Goal: Download file/media

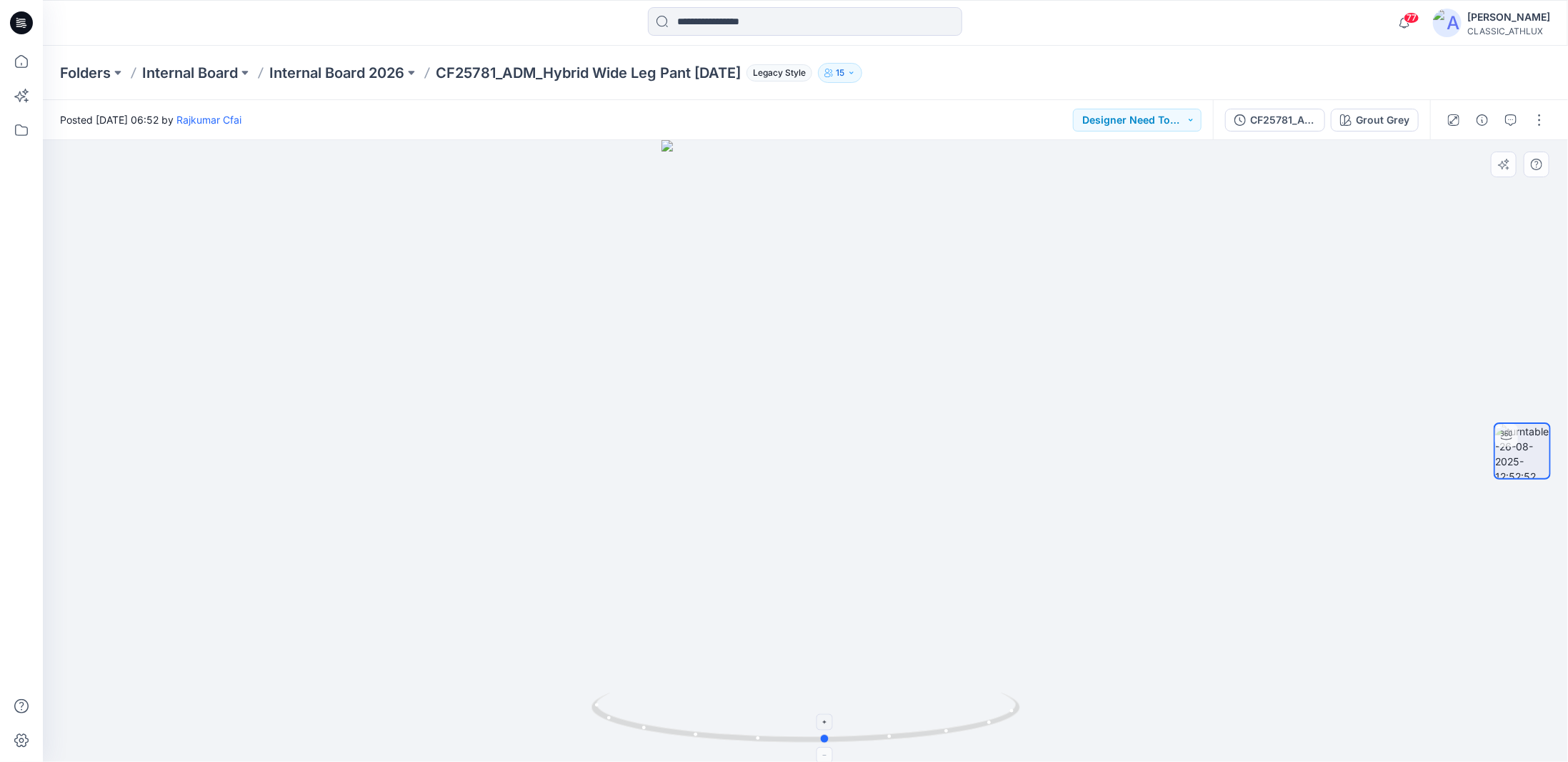
drag, startPoint x: 996, startPoint y: 724, endPoint x: 1016, endPoint y: 703, distance: 29.0
click at [1016, 703] on icon at bounding box center [807, 718] width 432 height 53
click at [1319, 131] on button "CF25781_ADM_Hybrid Wide Leg Pant [DATE]" at bounding box center [1275, 120] width 100 height 23
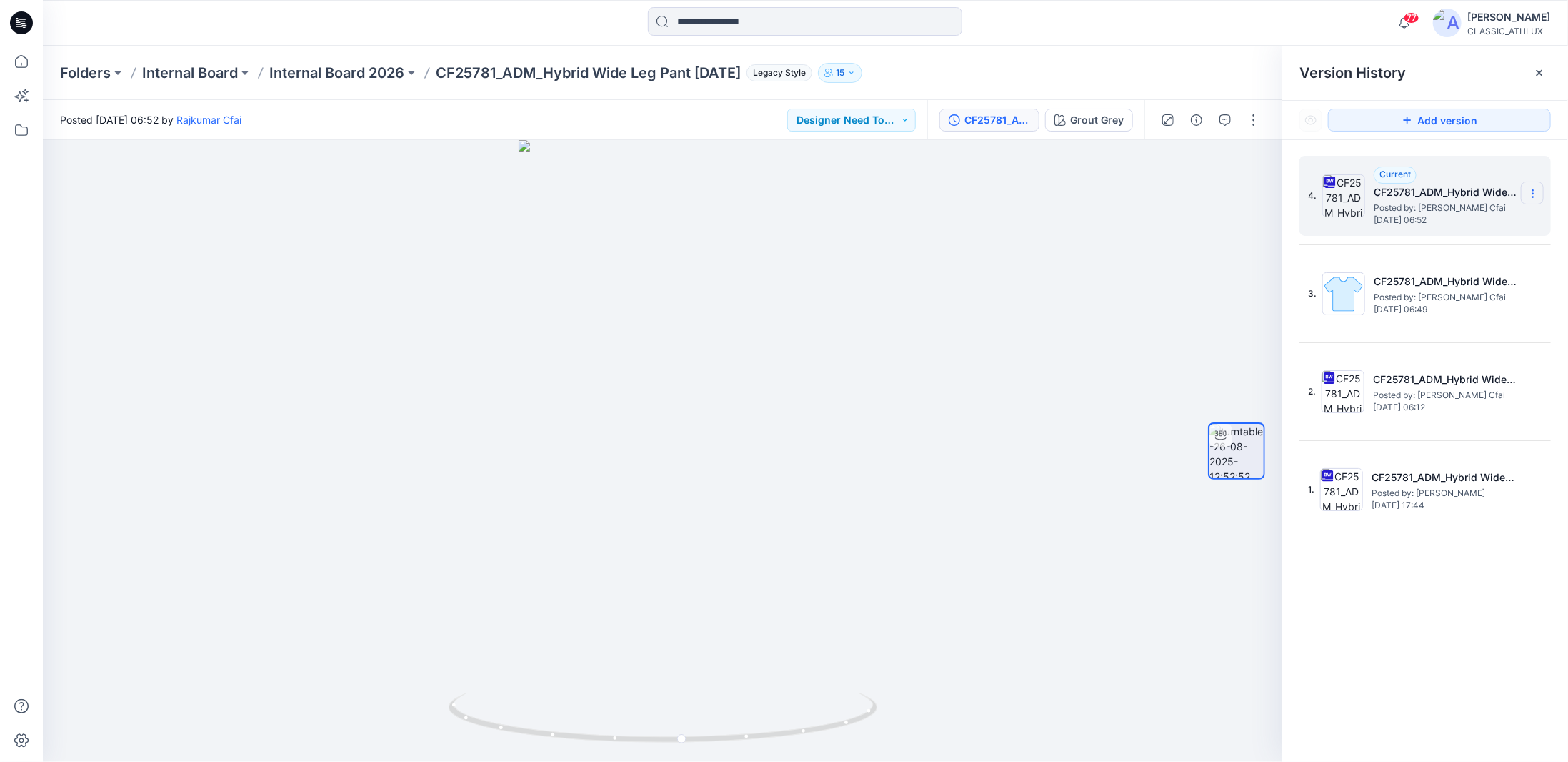
click at [1535, 195] on icon at bounding box center [1533, 194] width 12 height 12
click at [1454, 220] on span "Download Source BW File" at bounding box center [1460, 221] width 119 height 17
click at [280, 75] on p "Internal Board 2026" at bounding box center [337, 73] width 135 height 20
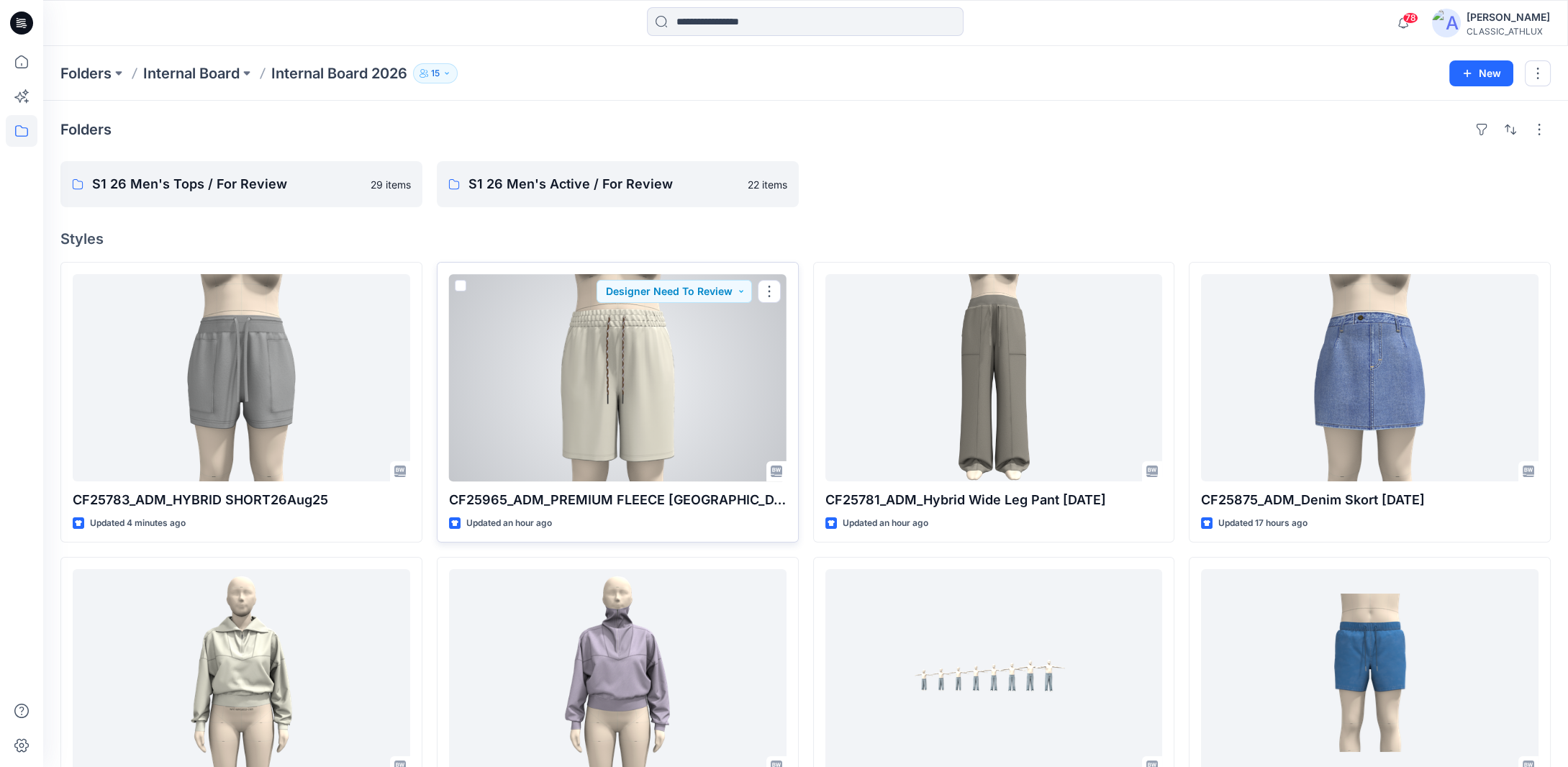
click at [652, 375] on div at bounding box center [617, 377] width 337 height 207
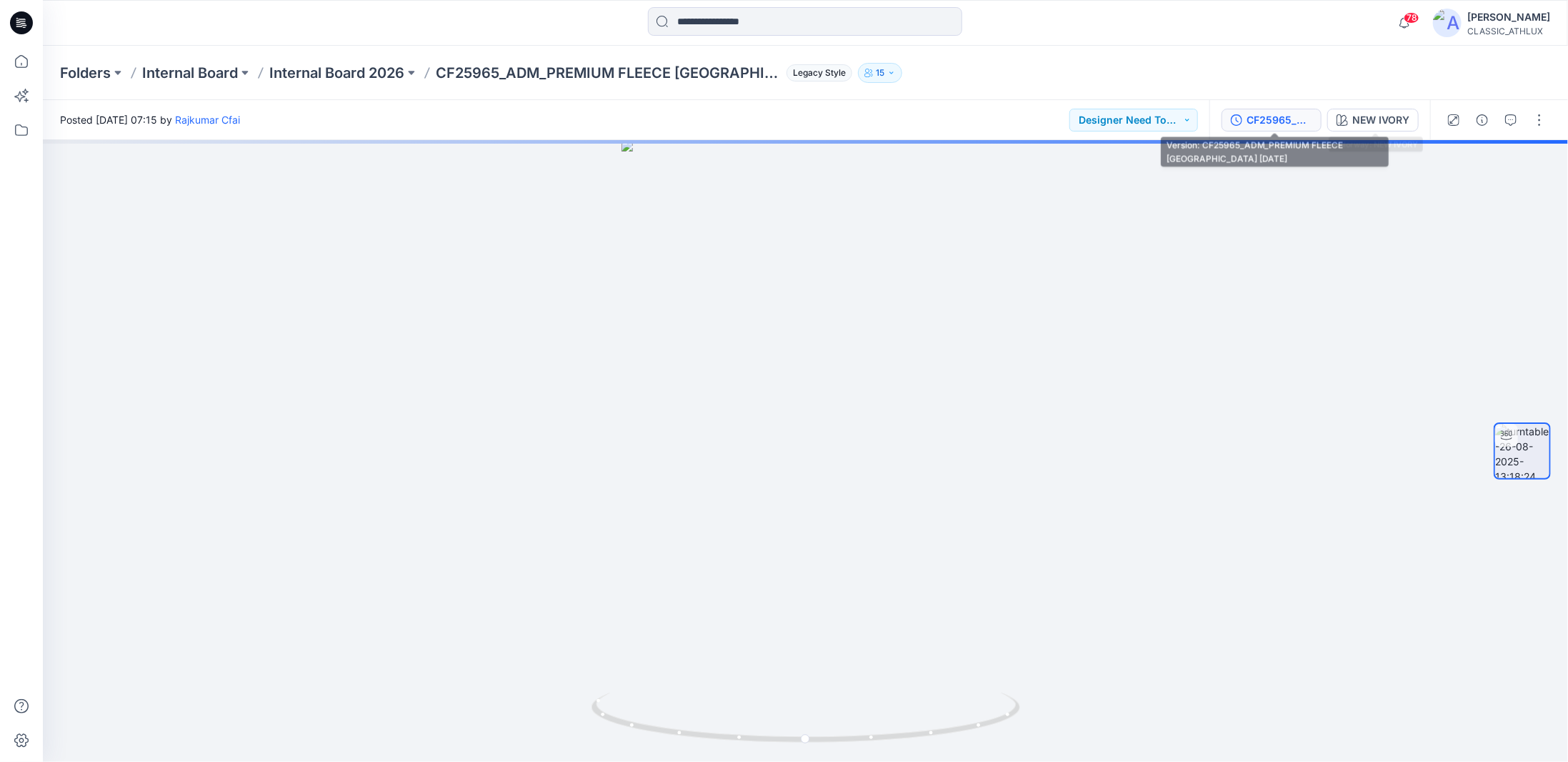
click at [1306, 122] on div "CF25965_ADM_PREMIUM FLEECE [GEOGRAPHIC_DATA] [DATE]" at bounding box center [1280, 120] width 66 height 16
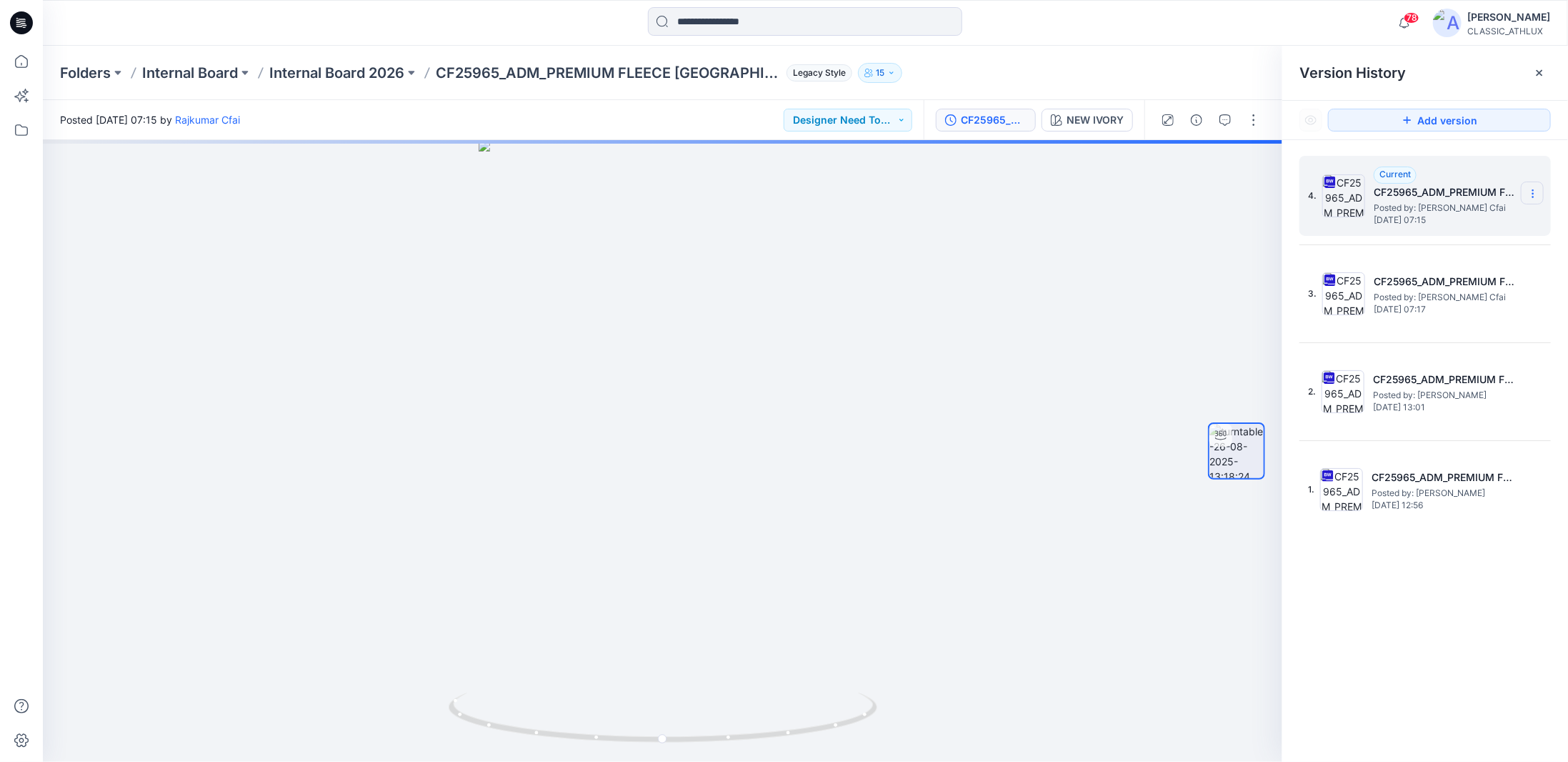
click at [1539, 191] on section at bounding box center [1532, 193] width 23 height 23
click at [1459, 220] on span "Download Source BW File" at bounding box center [1460, 221] width 119 height 17
